Goal: Find specific page/section: Find specific page/section

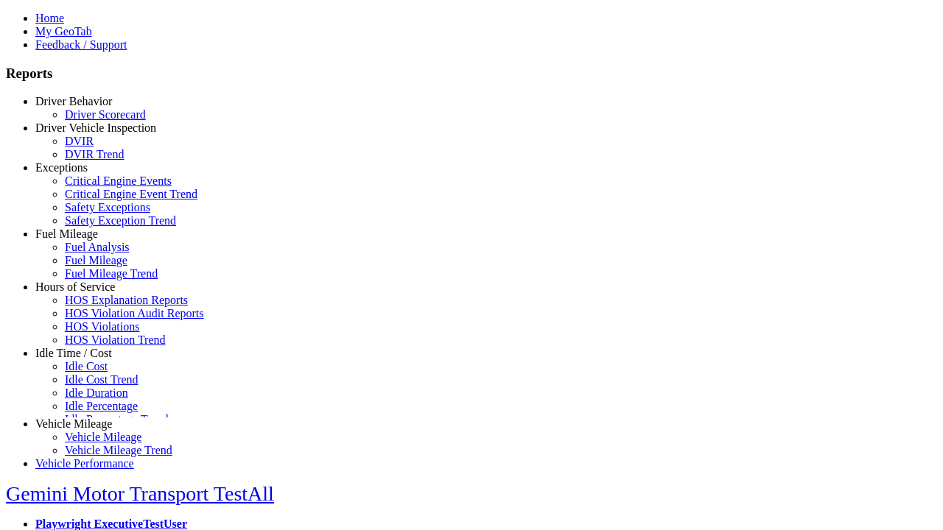
scroll to position [1, 0]
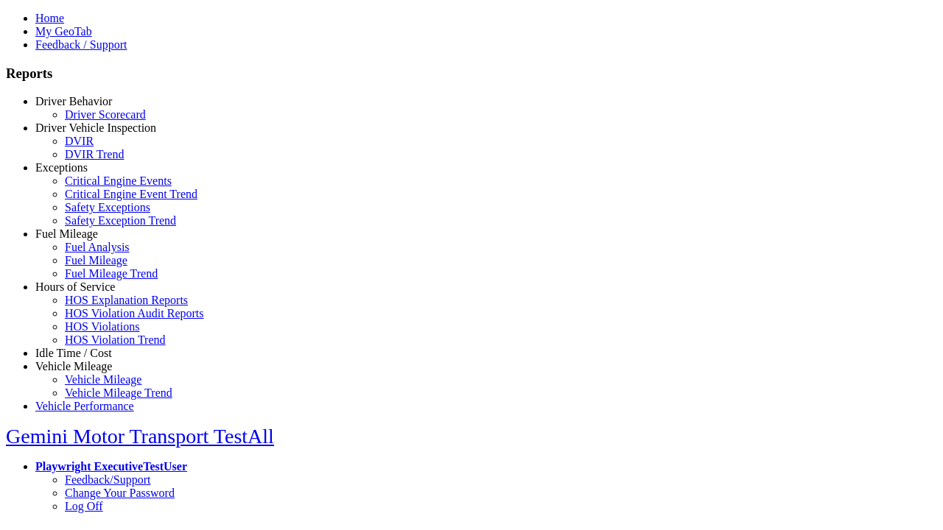
select select "**"
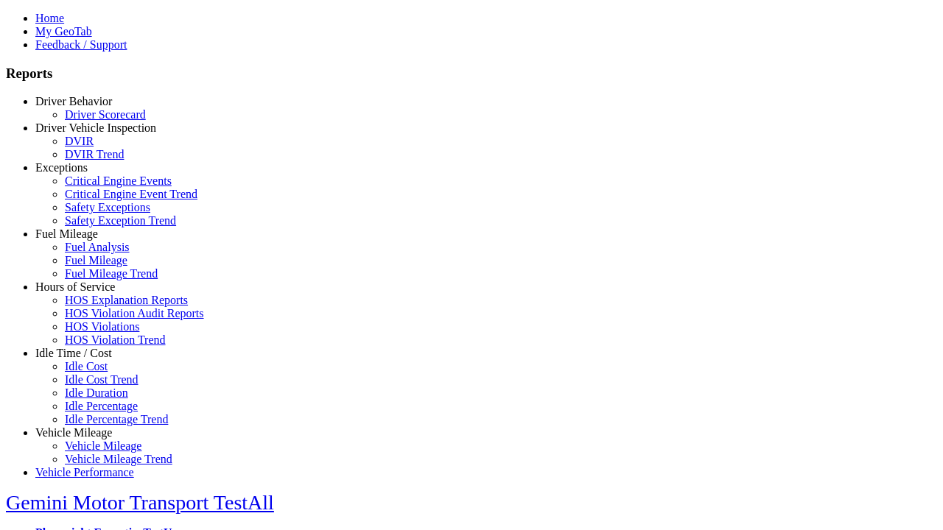
type input "**********"
